Goal: Navigation & Orientation: Find specific page/section

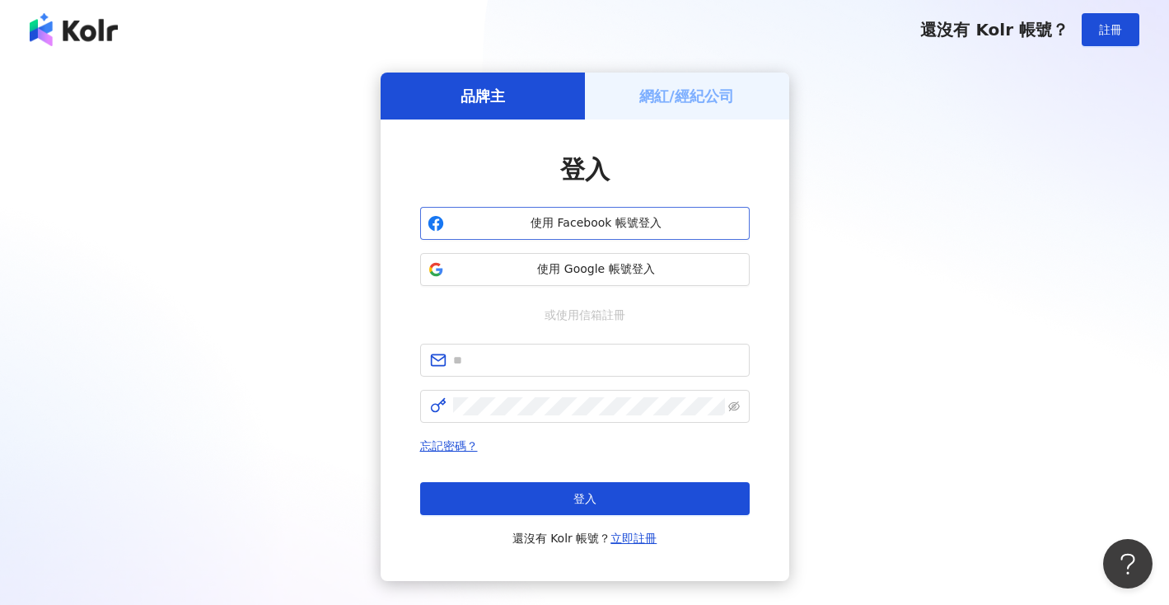
click at [657, 228] on span "使用 Facebook 帳號登入" at bounding box center [597, 223] width 292 height 16
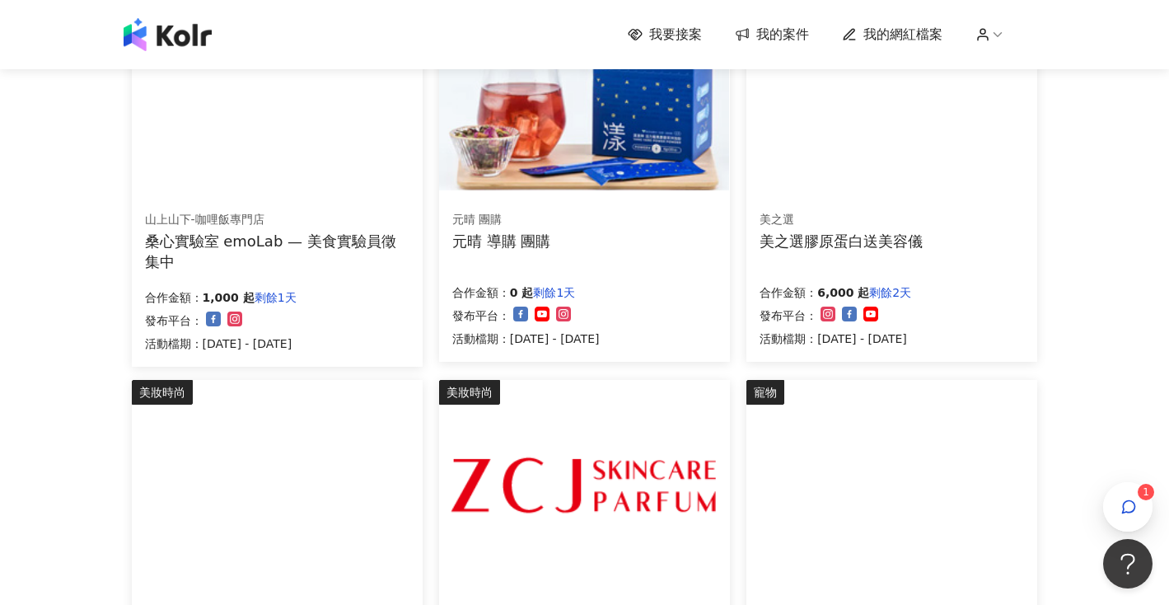
scroll to position [77, 0]
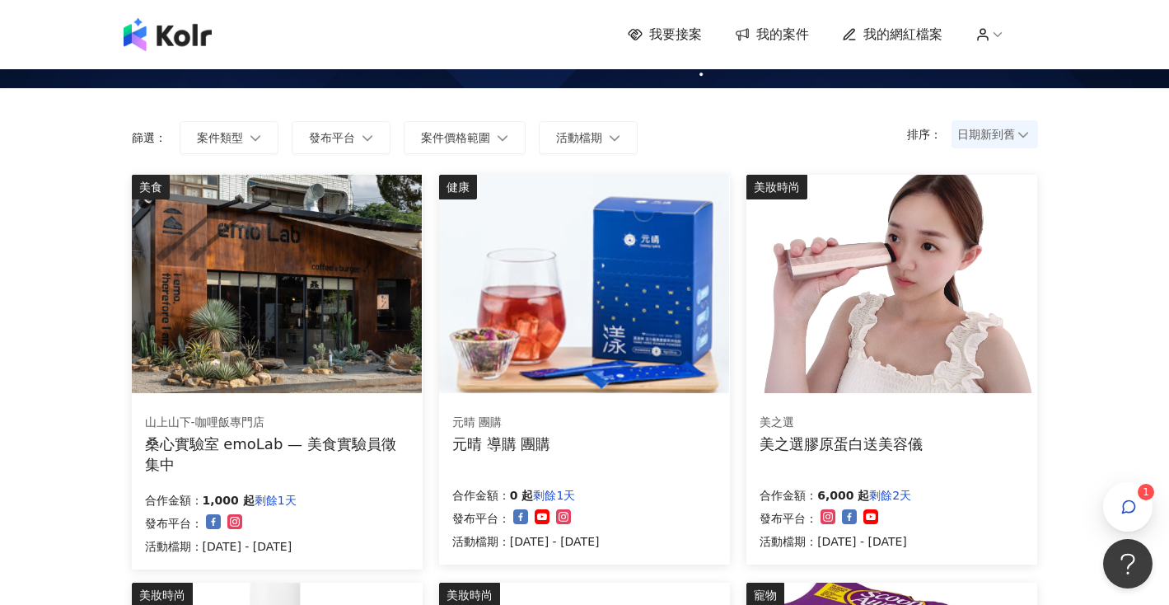
click at [304, 267] on img at bounding box center [277, 284] width 290 height 218
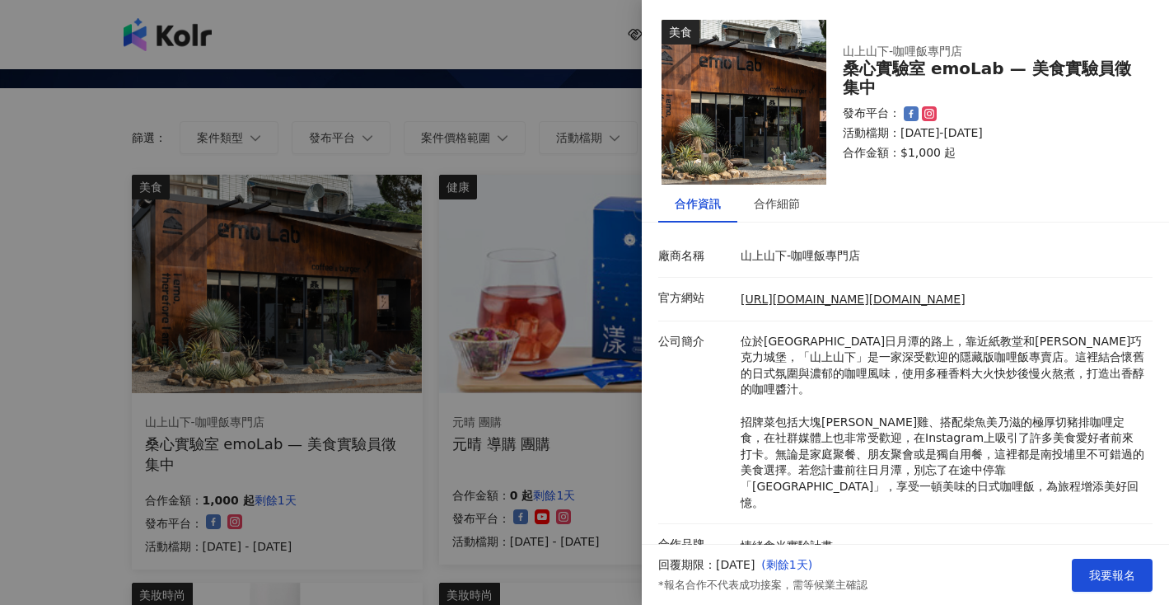
click at [725, 339] on p "公司簡介" at bounding box center [695, 342] width 74 height 16
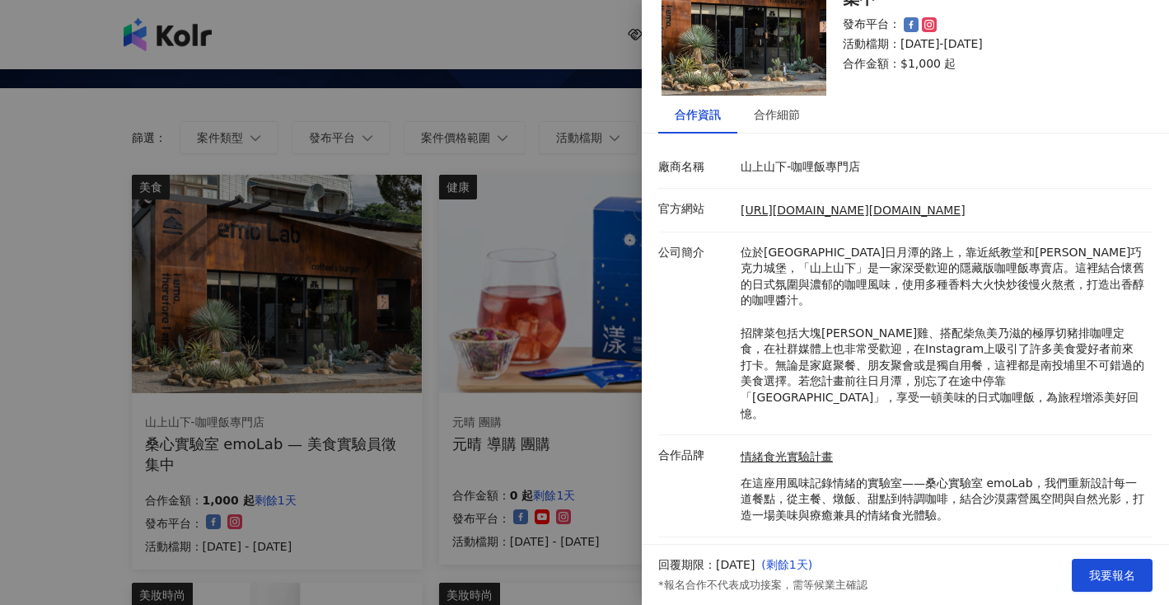
click at [70, 236] on div at bounding box center [584, 302] width 1169 height 605
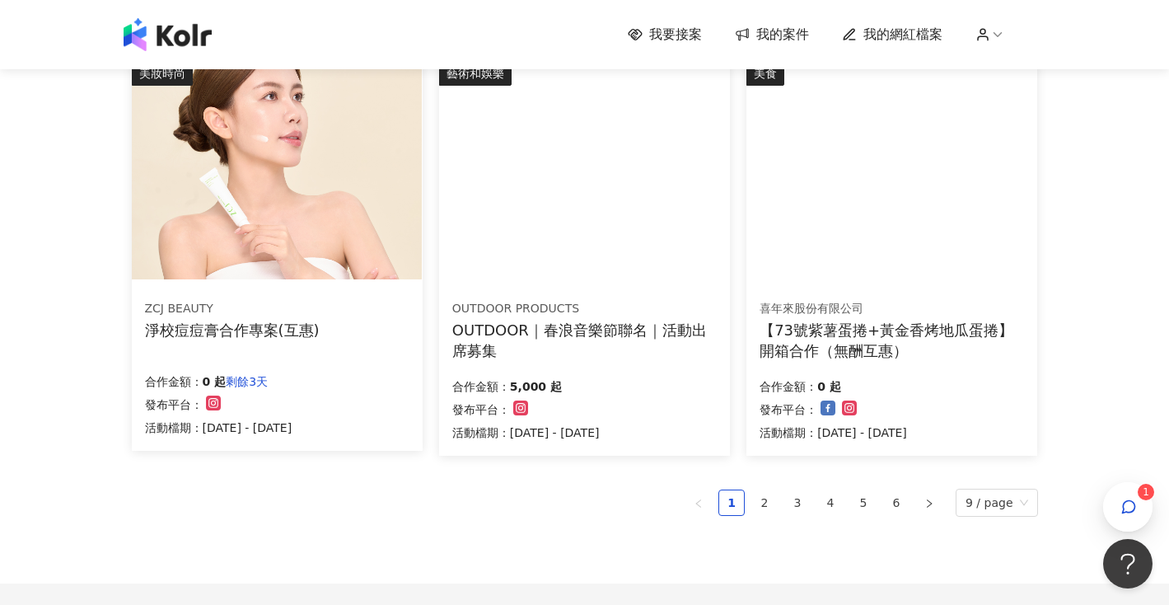
scroll to position [943, 0]
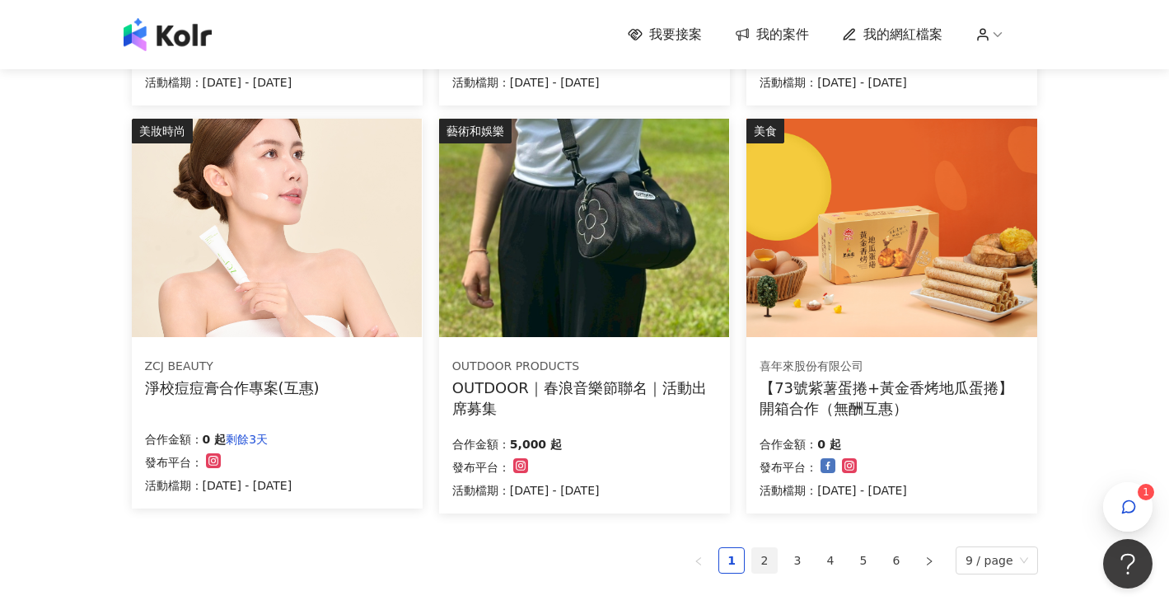
click at [771, 559] on link "2" at bounding box center [764, 560] width 25 height 25
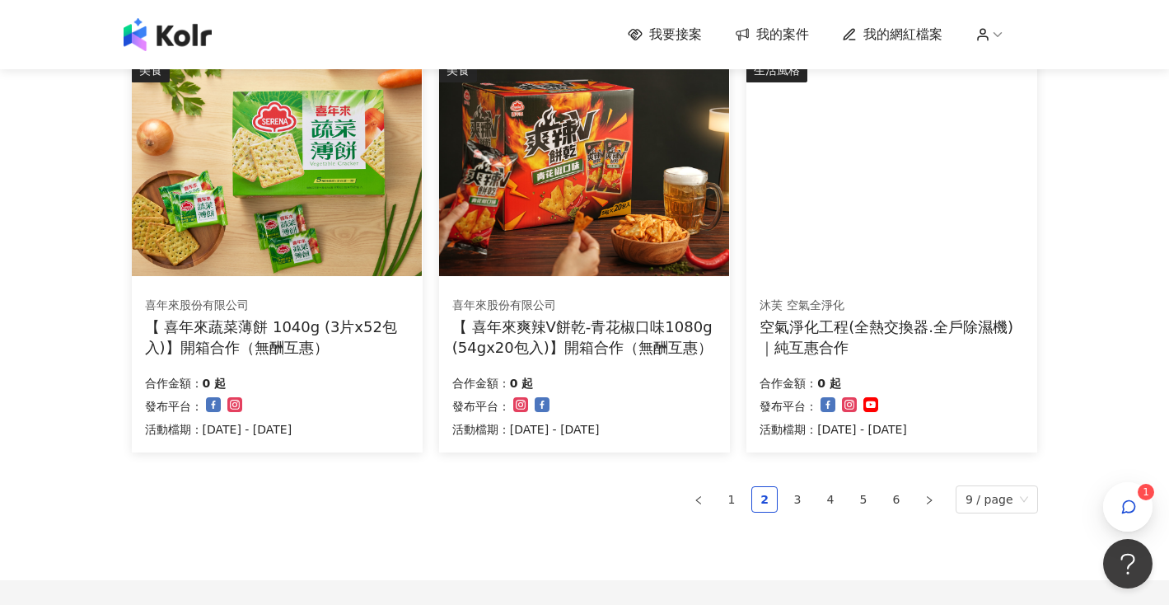
scroll to position [1008, 0]
